Goal: Task Accomplishment & Management: Manage account settings

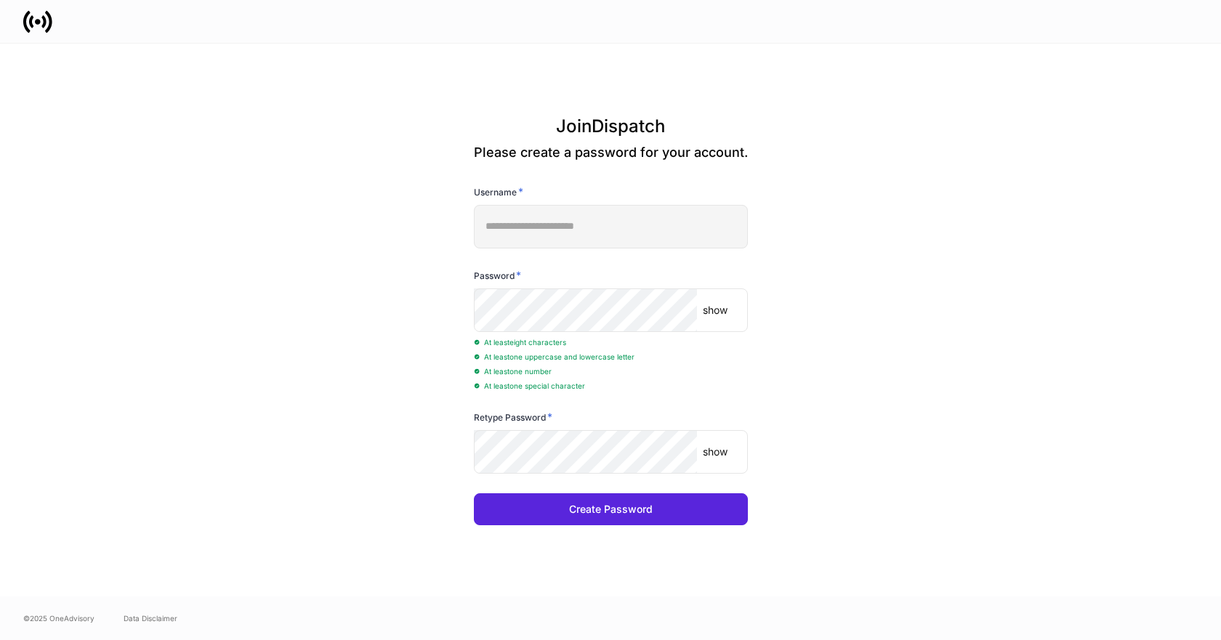
click at [711, 312] on p "show" at bounding box center [715, 310] width 25 height 15
click at [728, 451] on p "show" at bounding box center [715, 452] width 25 height 15
click at [686, 514] on button "Create Password" at bounding box center [611, 510] width 274 height 32
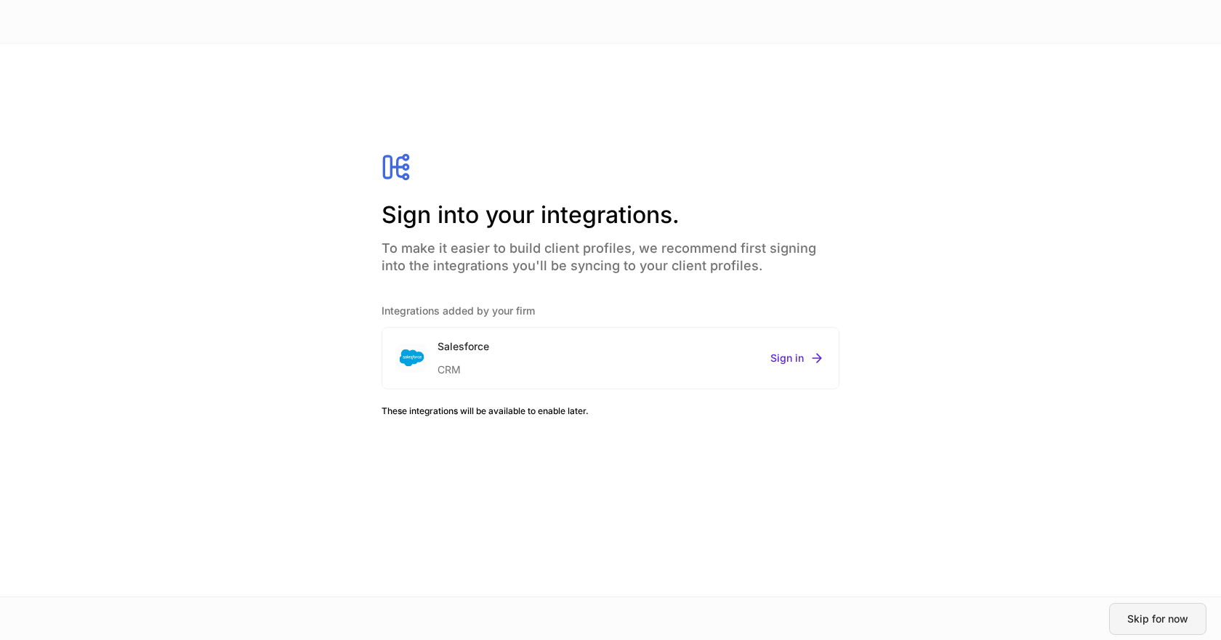
click at [1145, 626] on button "Skip for now" at bounding box center [1157, 619] width 97 height 32
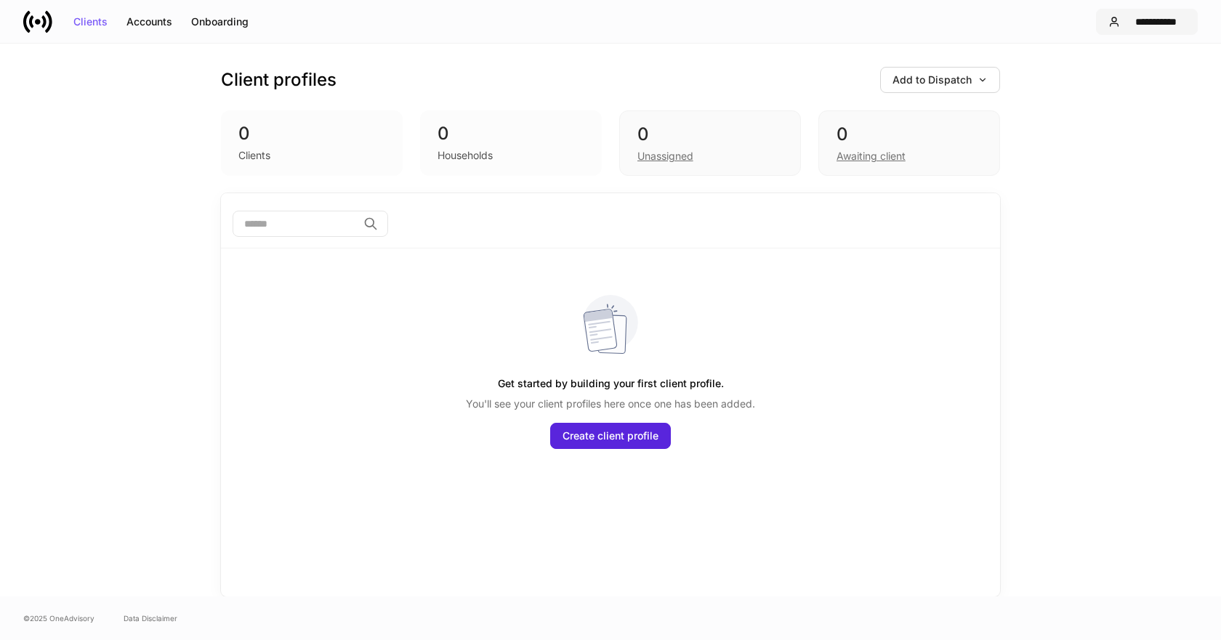
click at [1154, 23] on div "**********" at bounding box center [1156, 22] width 60 height 10
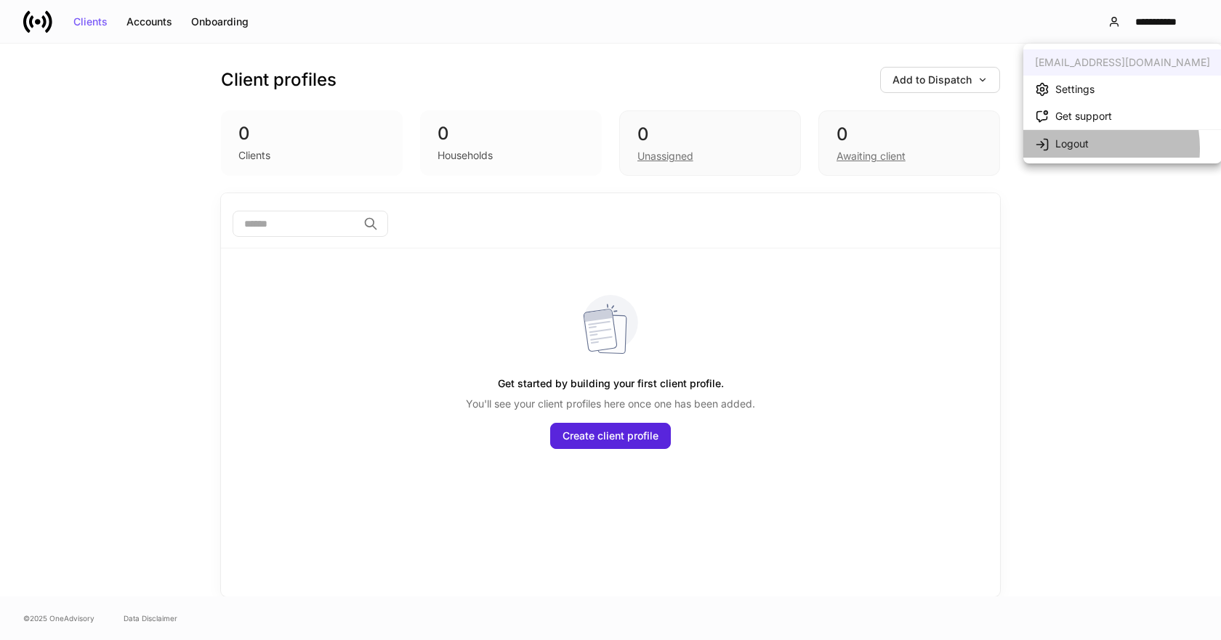
click at [1075, 148] on div "Logout" at bounding box center [1072, 144] width 33 height 15
